Goal: Find specific page/section: Find specific page/section

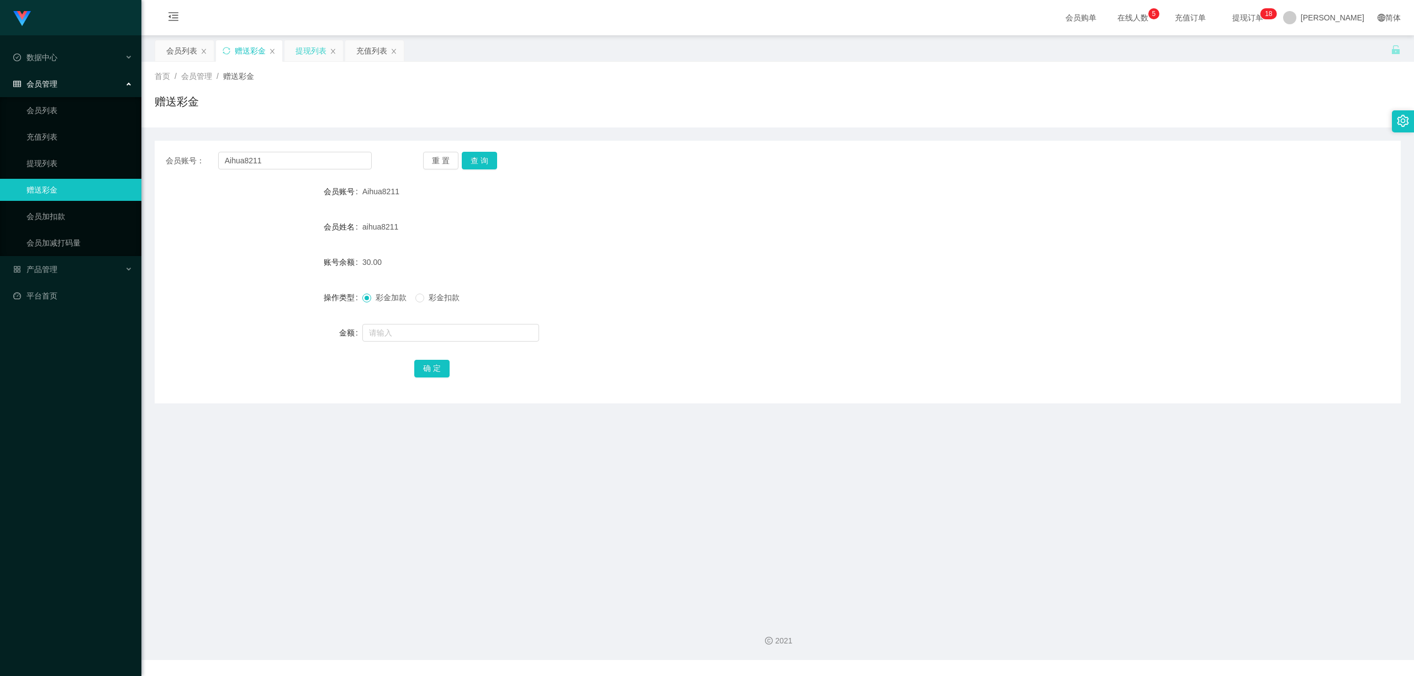
click at [313, 44] on div "提现列表" at bounding box center [310, 50] width 31 height 21
